Goal: Information Seeking & Learning: Learn about a topic

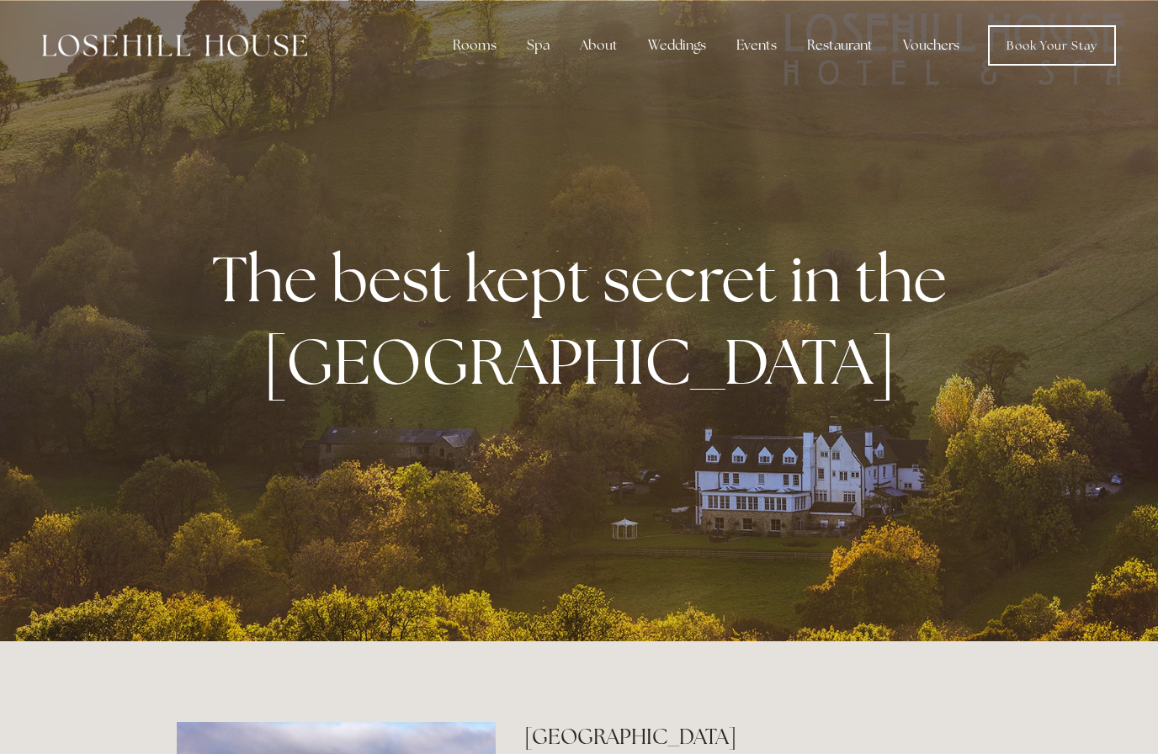
click at [596, 52] on div "About" at bounding box center [598, 46] width 65 height 34
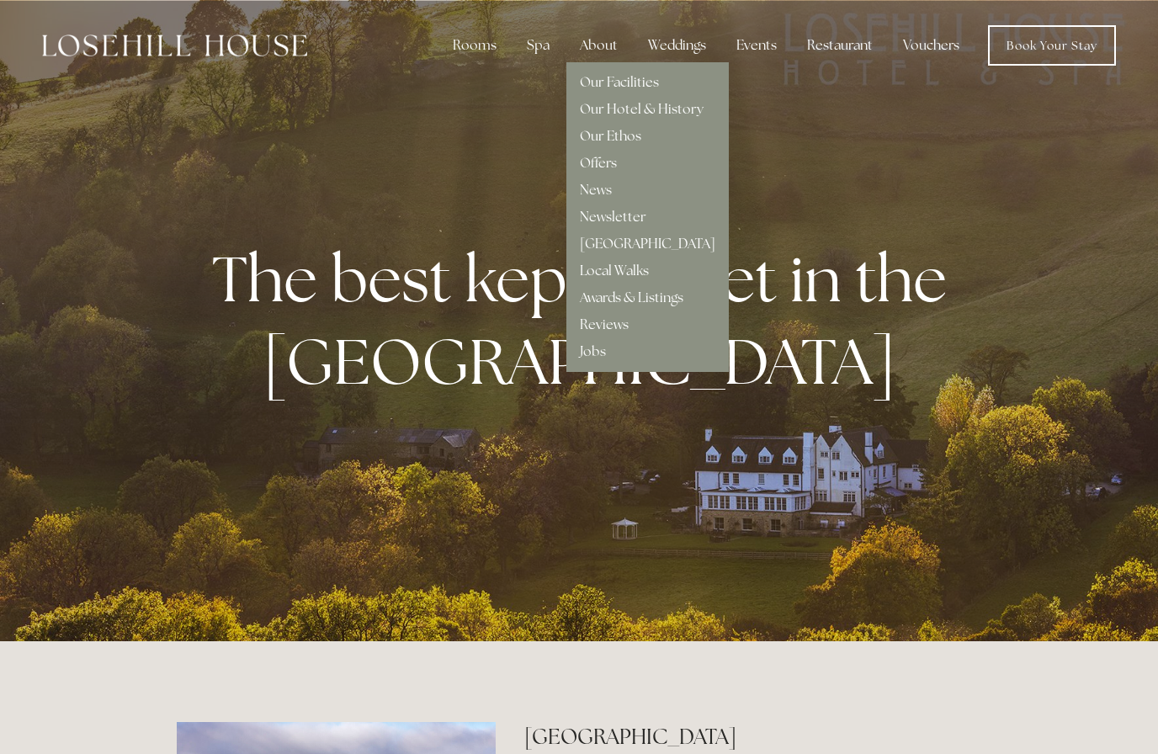
click at [649, 82] on link "Our Facilities" at bounding box center [619, 82] width 79 height 18
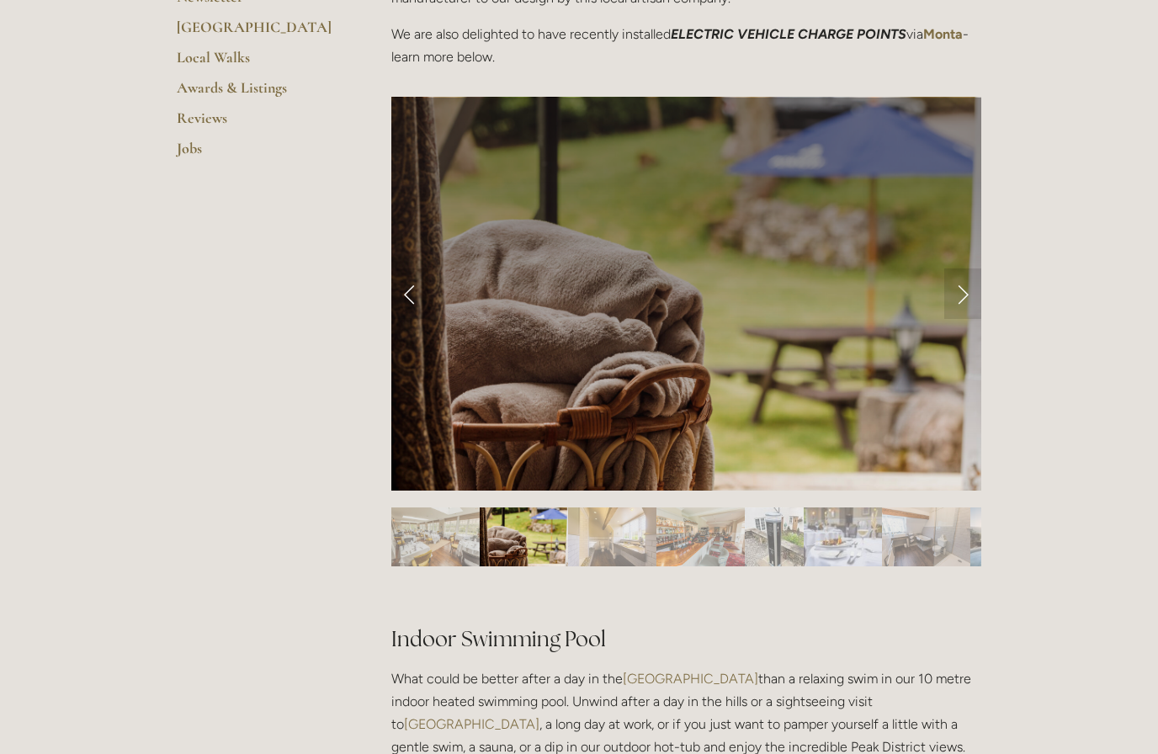
scroll to position [629, 0]
click at [518, 540] on img "Slide 2" at bounding box center [524, 536] width 88 height 59
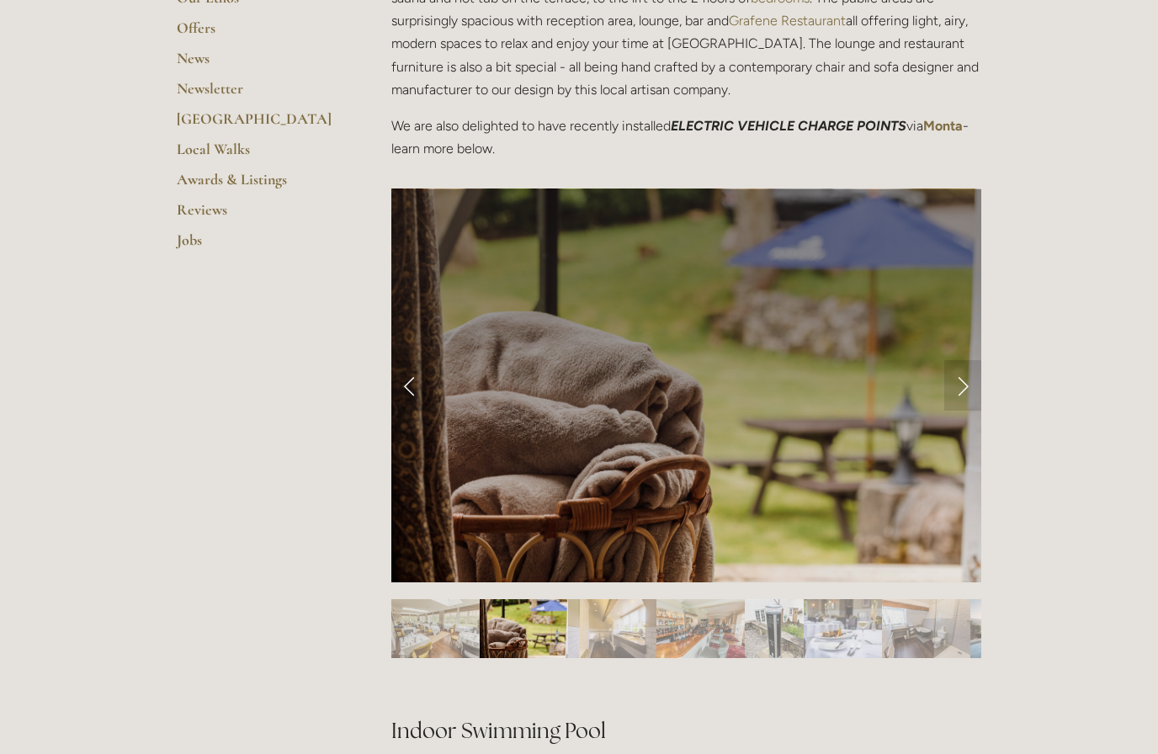
click at [617, 624] on img "Slide 3" at bounding box center [612, 629] width 88 height 59
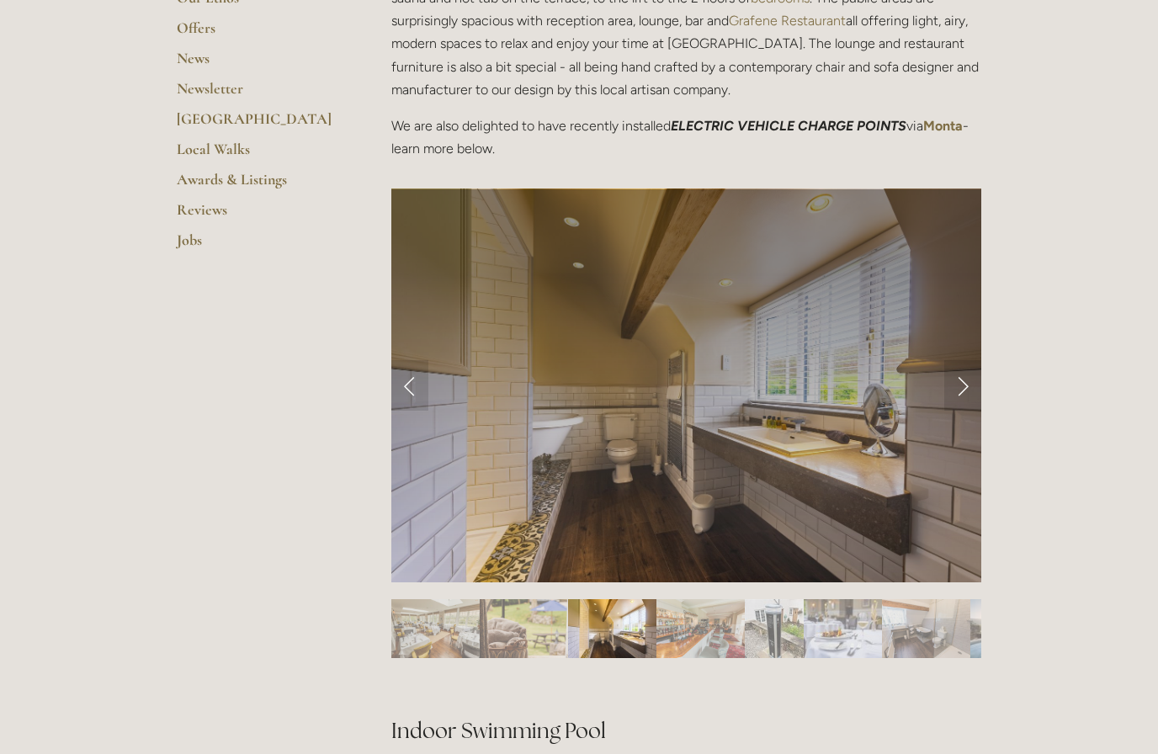
click at [700, 636] on img "Slide 4" at bounding box center [700, 628] width 88 height 59
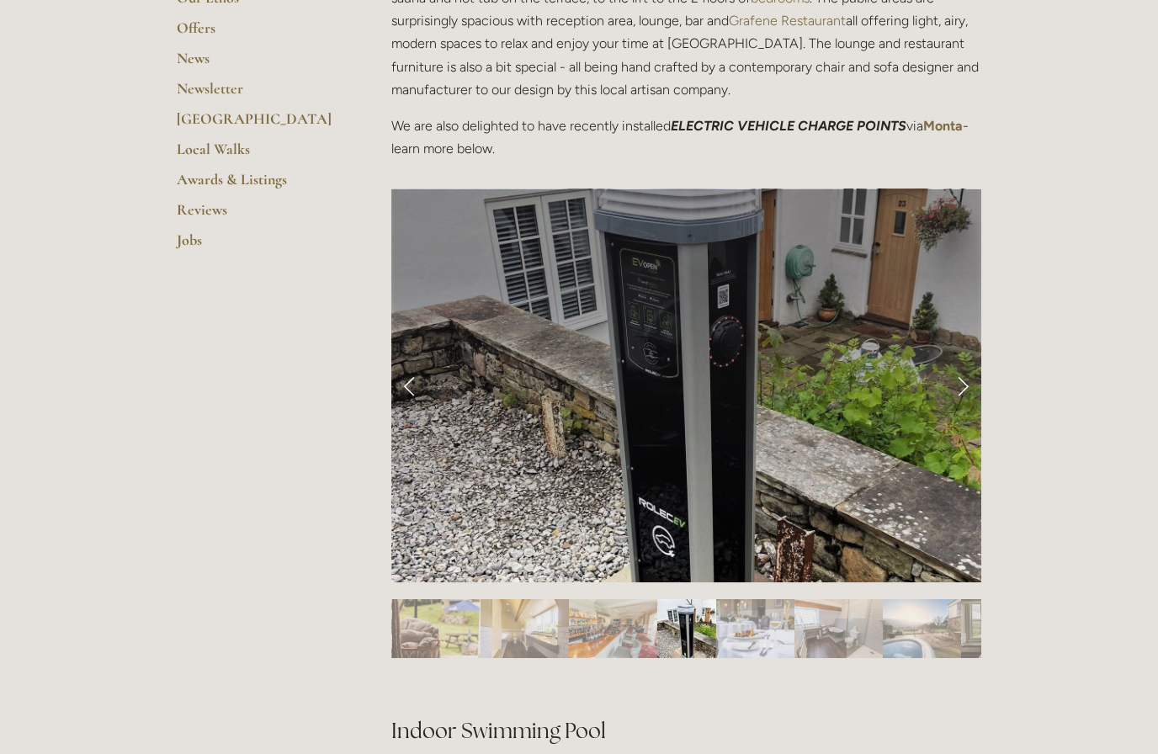
click at [762, 636] on img "Slide 6" at bounding box center [755, 628] width 78 height 59
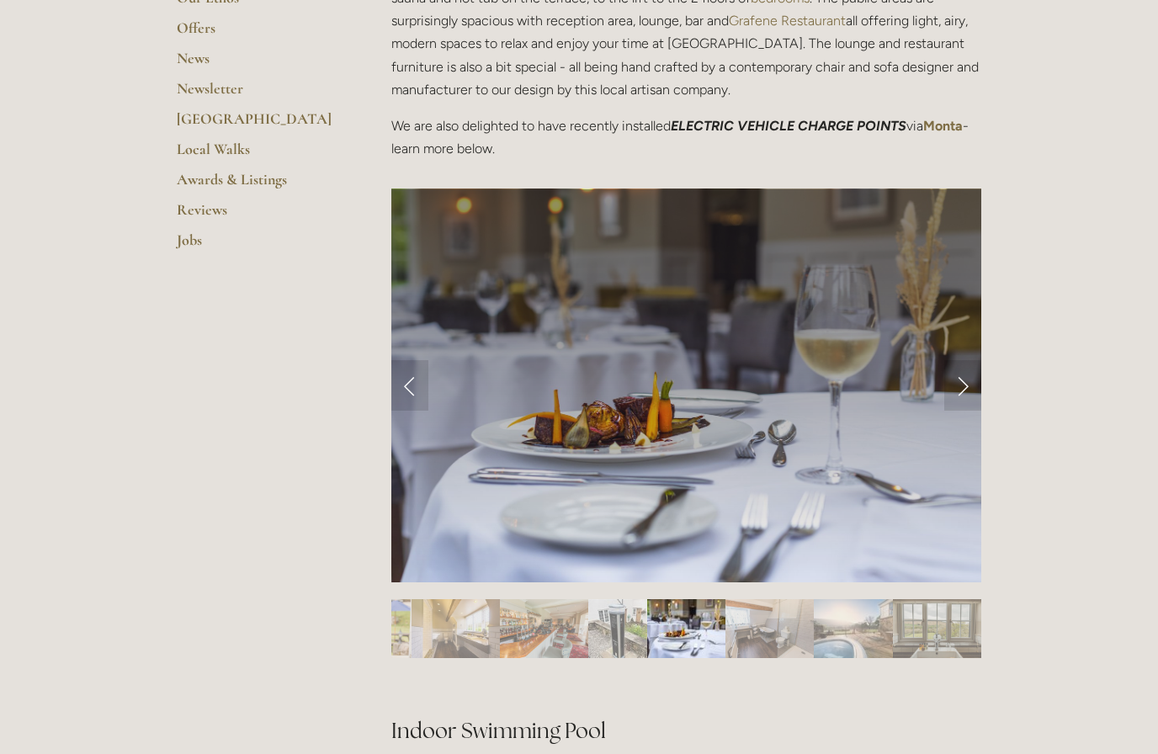
click at [771, 637] on img "Slide 7" at bounding box center [769, 628] width 88 height 59
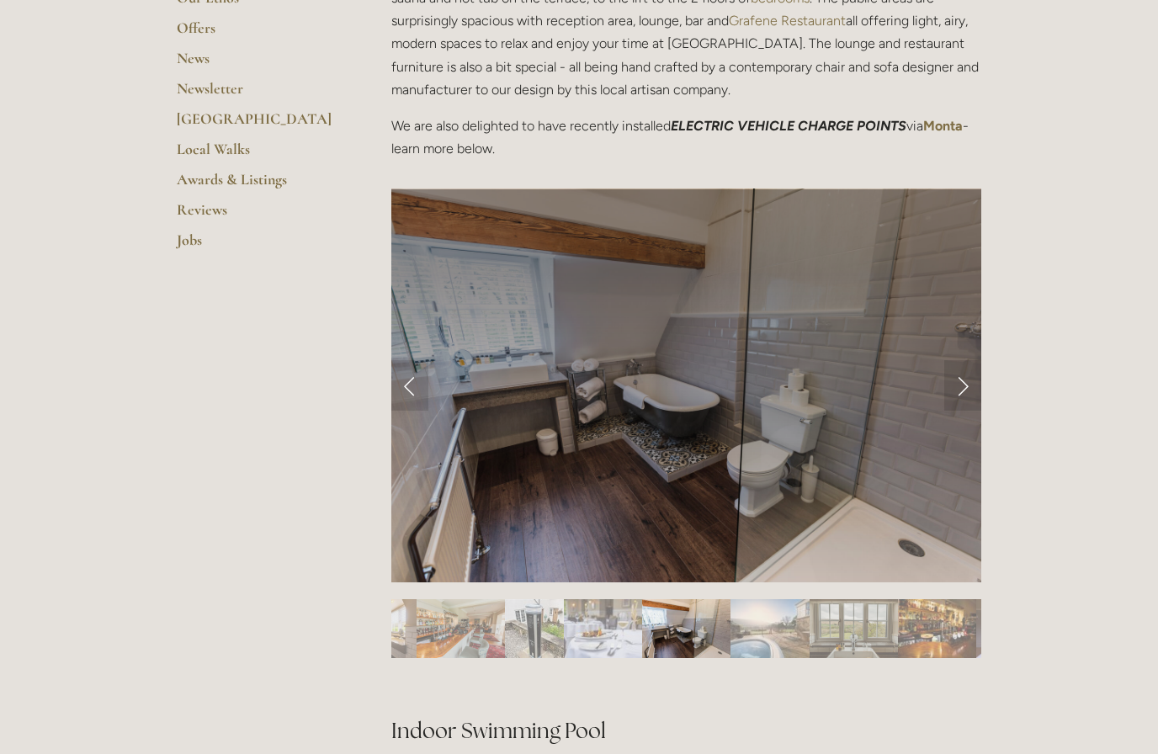
click at [769, 639] on img "Slide 8" at bounding box center [769, 628] width 78 height 59
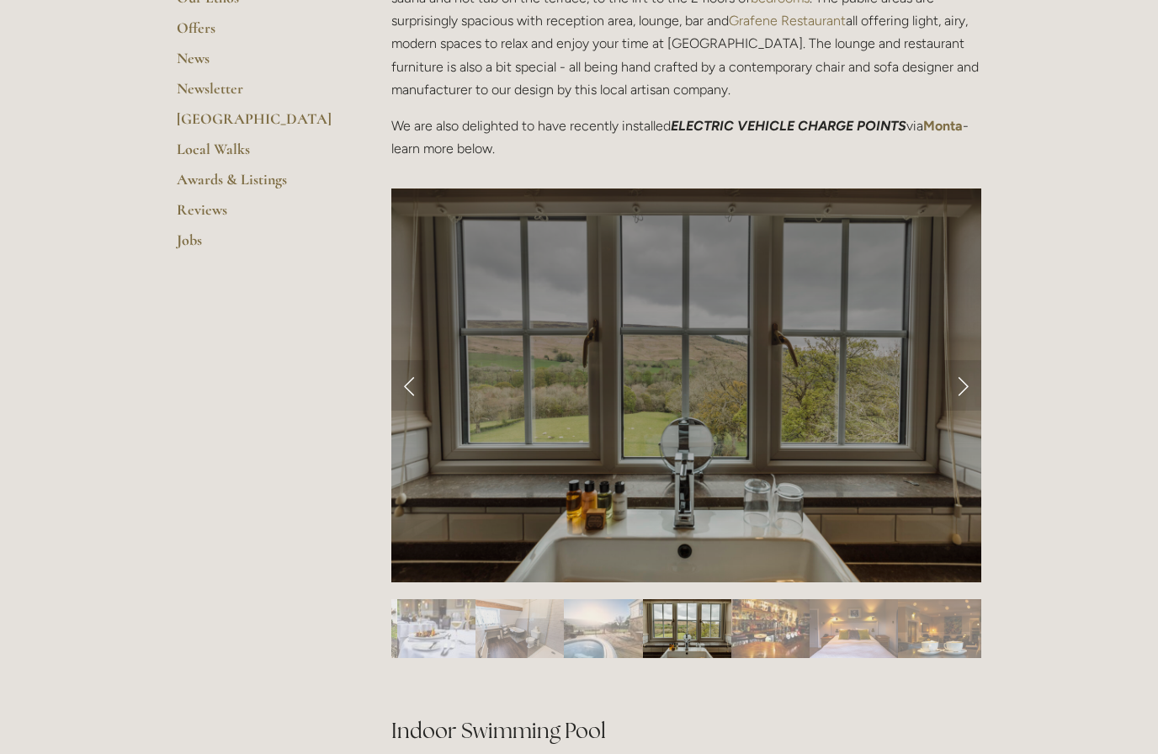
click at [778, 630] on img "Slide 10" at bounding box center [770, 628] width 78 height 59
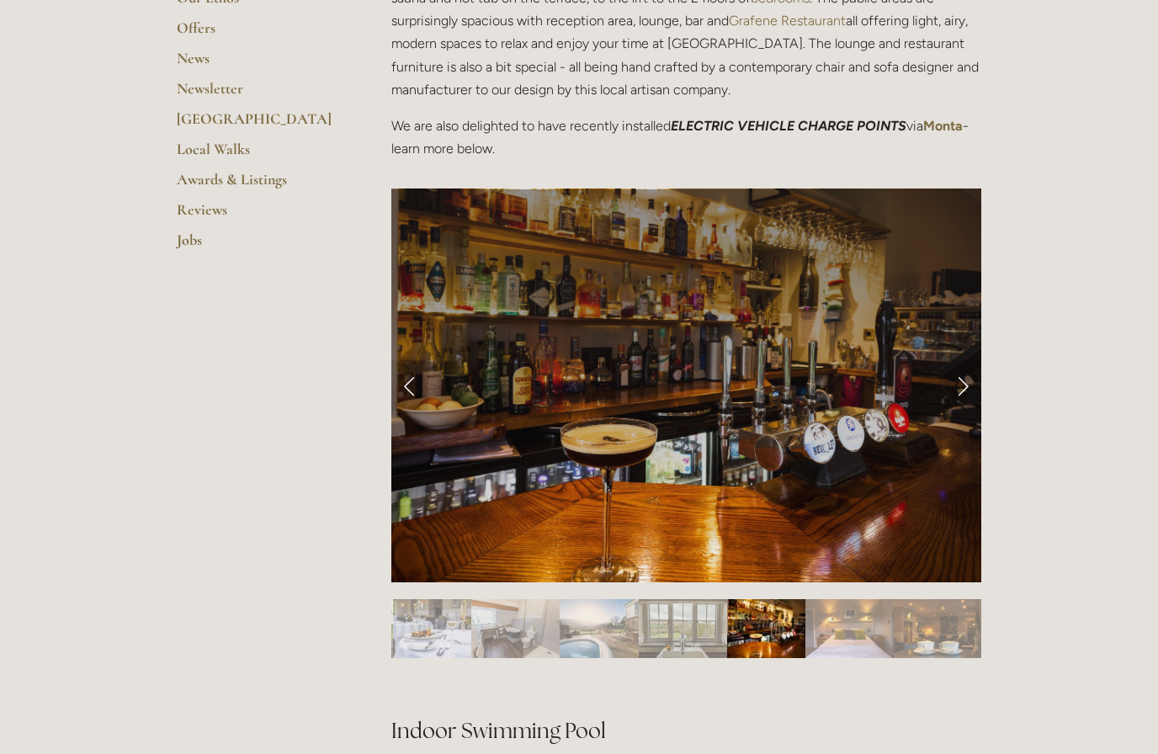
click at [849, 634] on img "Slide 11" at bounding box center [849, 628] width 88 height 59
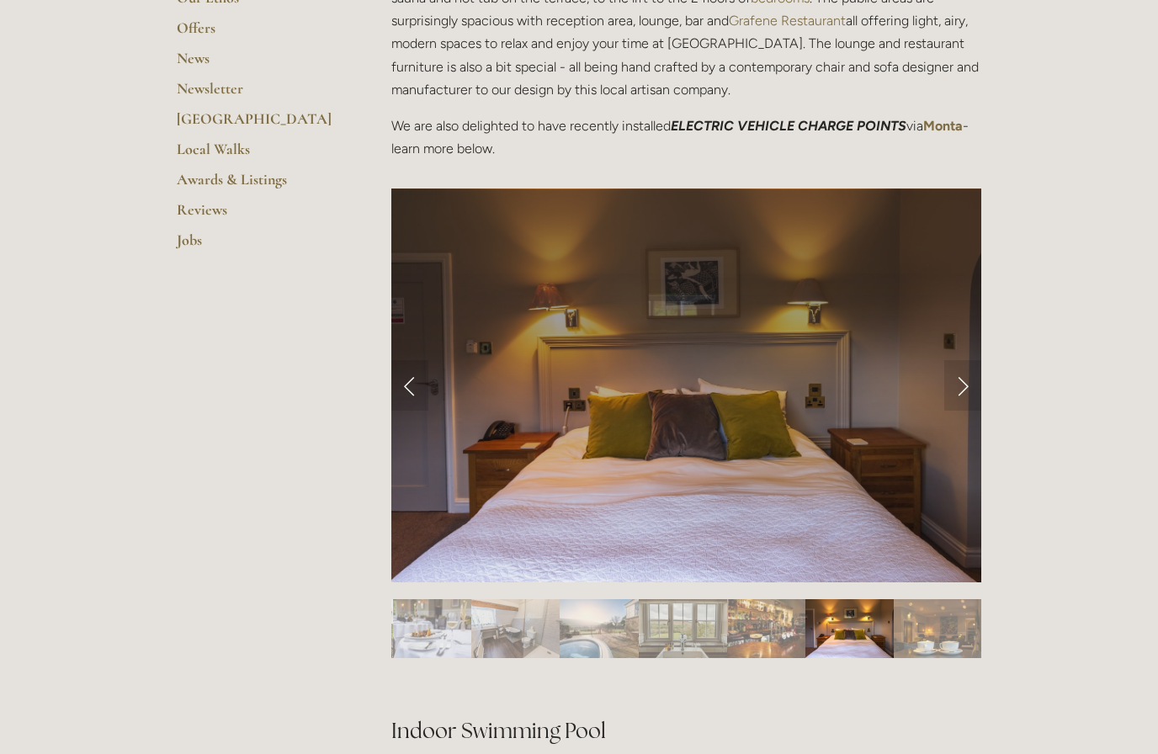
click at [931, 641] on img "Slide 12" at bounding box center [937, 628] width 88 height 59
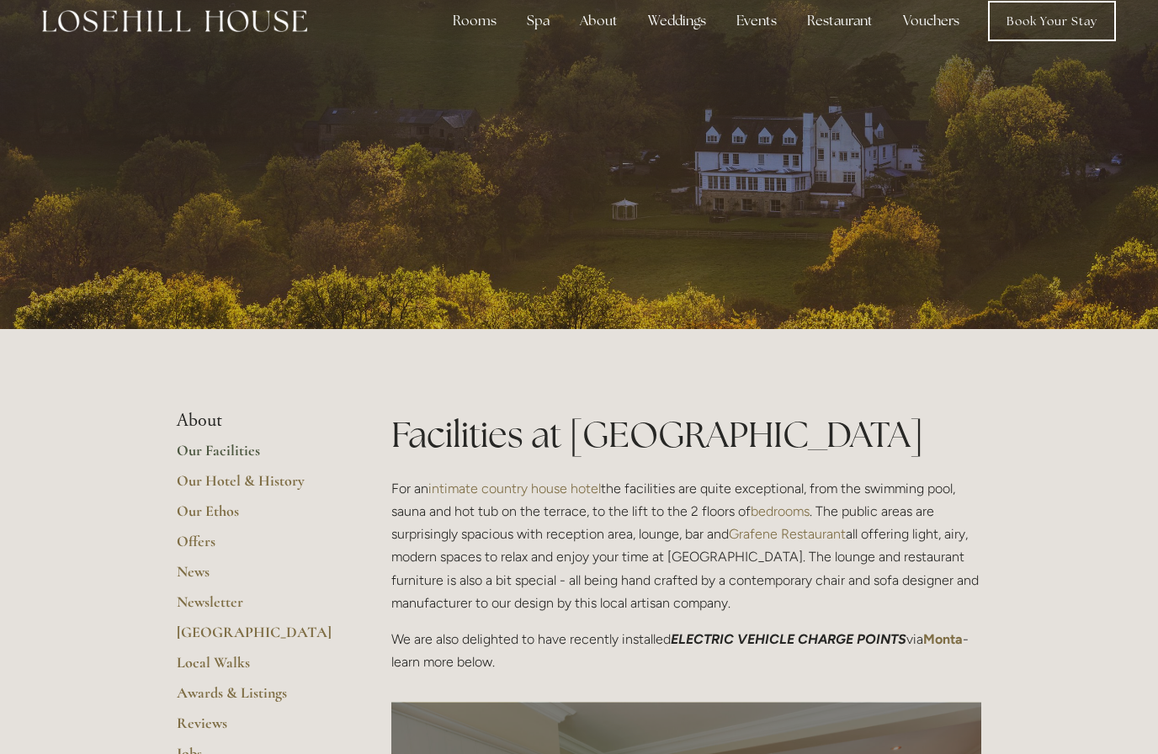
scroll to position [25, 0]
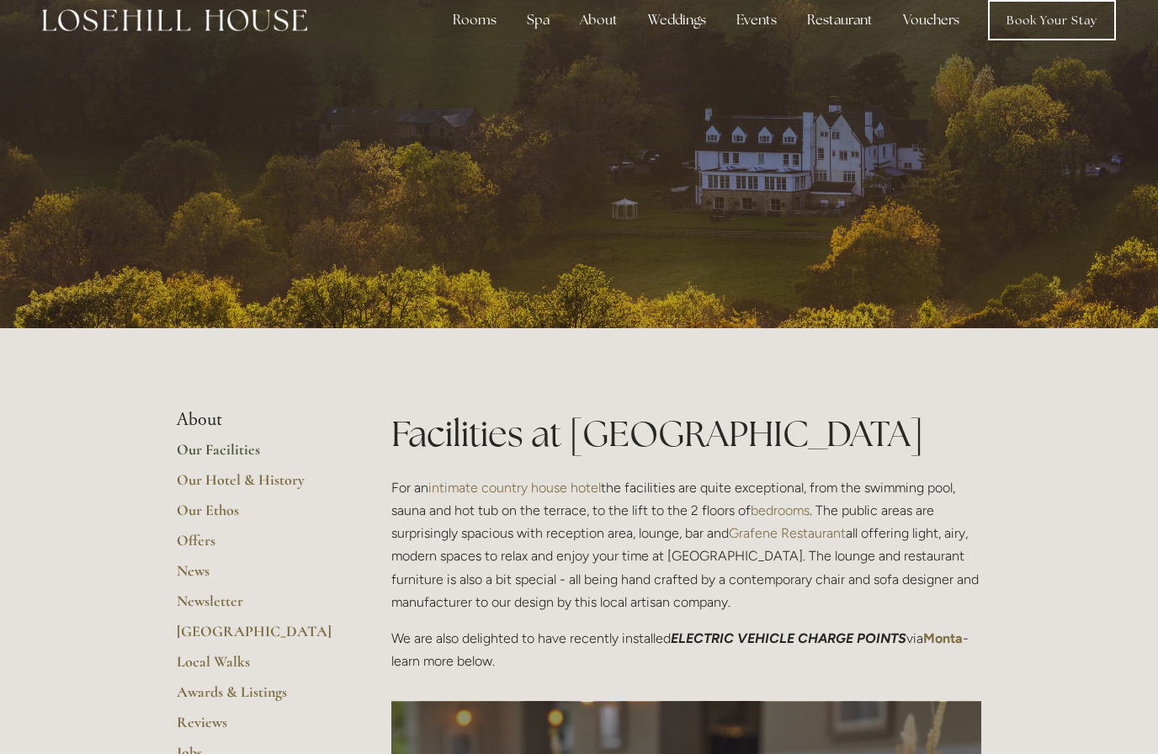
click at [277, 690] on link "Awards & Listings" at bounding box center [257, 697] width 161 height 30
